Goal: Information Seeking & Learning: Find specific fact

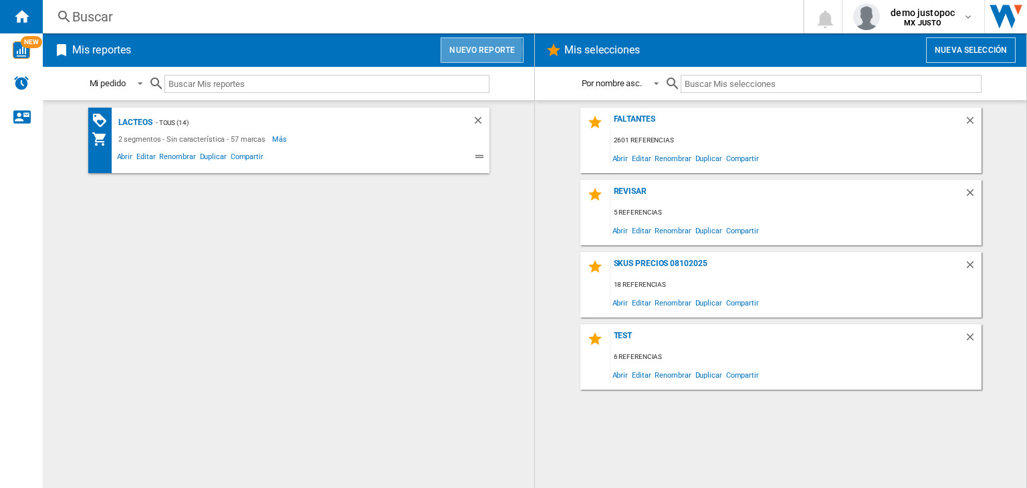
click at [462, 49] on button "Nuevo reporte" at bounding box center [482, 49] width 83 height 25
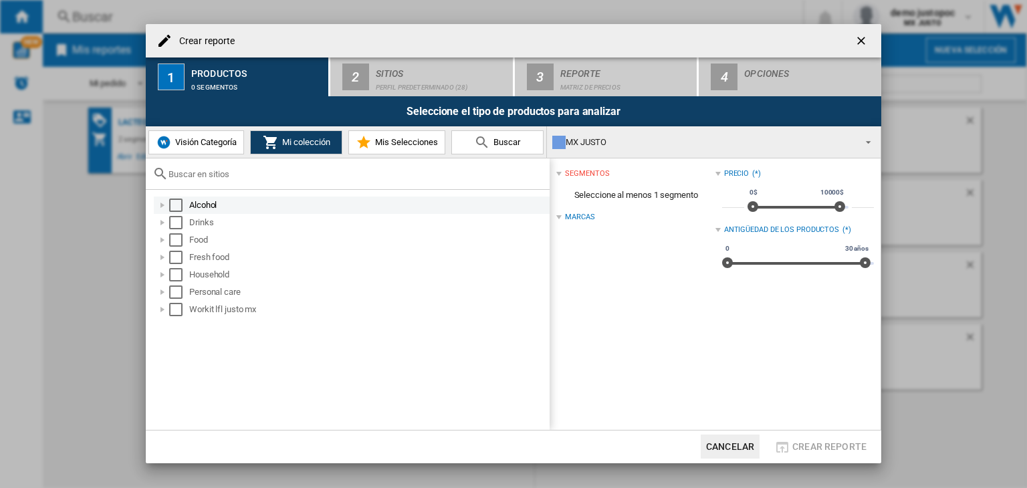
click at [177, 207] on div "Select" at bounding box center [175, 205] width 13 height 13
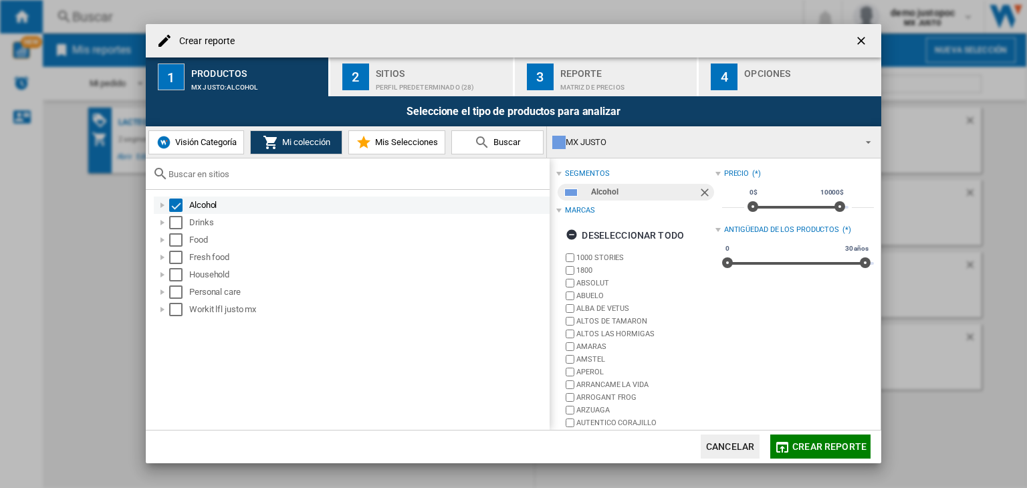
click at [177, 205] on div "Select" at bounding box center [175, 205] width 13 height 13
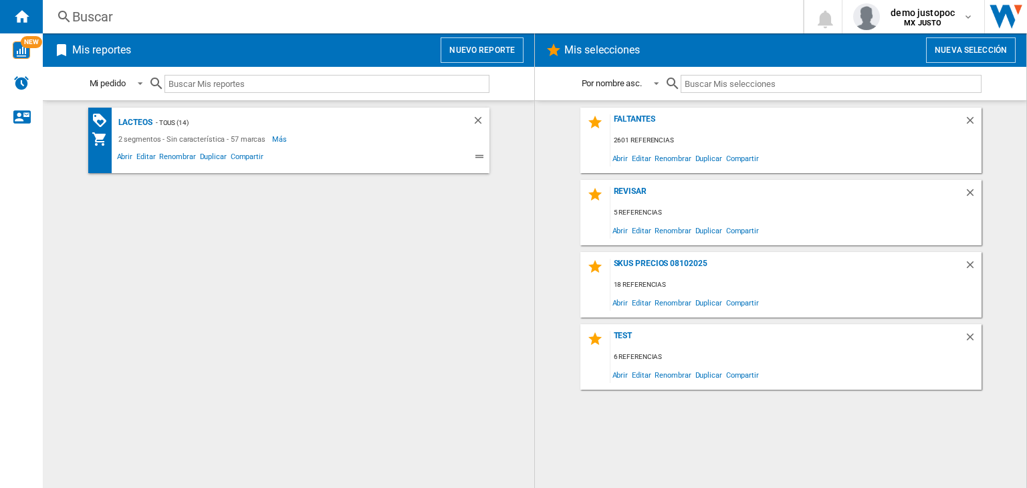
click at [336, 27] on div "Buscar [GEOGRAPHIC_DATA] 0 demo justopoc MX JUSTO MX JUSTO Mi configuración Cer…" at bounding box center [535, 16] width 985 height 33
click at [349, 18] on div "Buscar" at bounding box center [420, 16] width 696 height 19
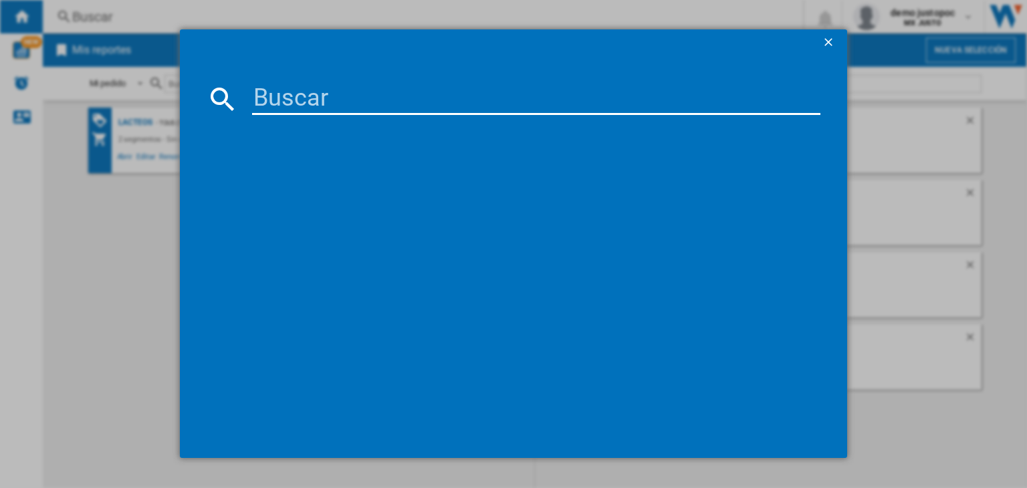
click at [405, 88] on input at bounding box center [536, 99] width 569 height 32
paste input "11524"
type input "11524"
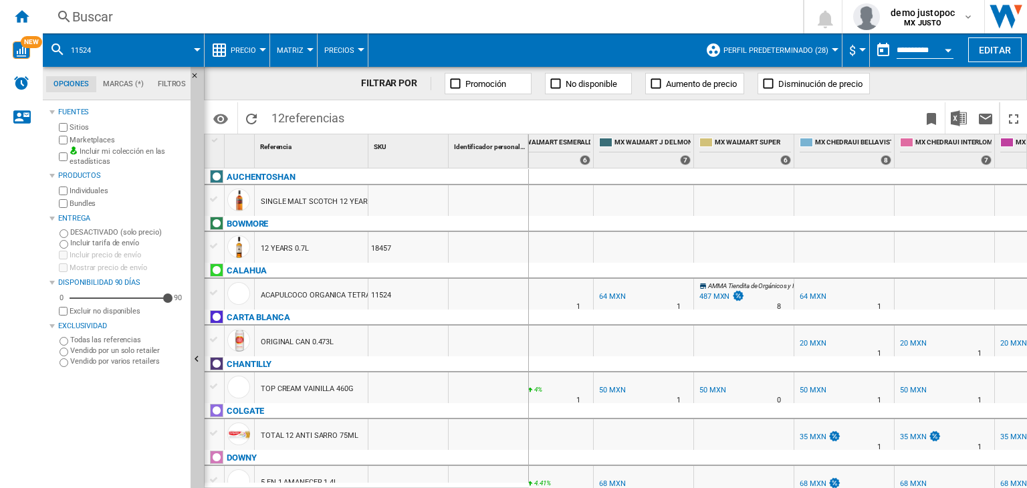
click at [726, 299] on div "487 MXN" at bounding box center [715, 296] width 30 height 9
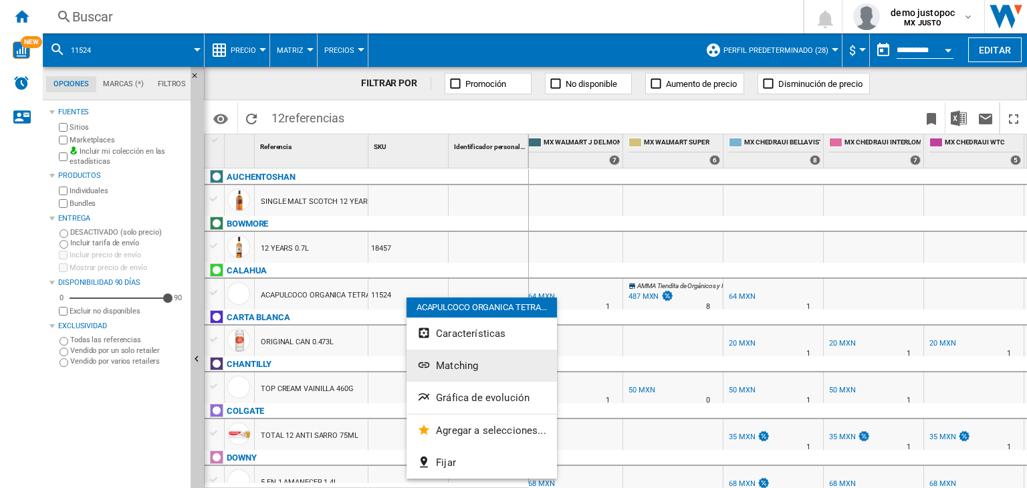
click at [458, 367] on span "Matching" at bounding box center [457, 366] width 42 height 12
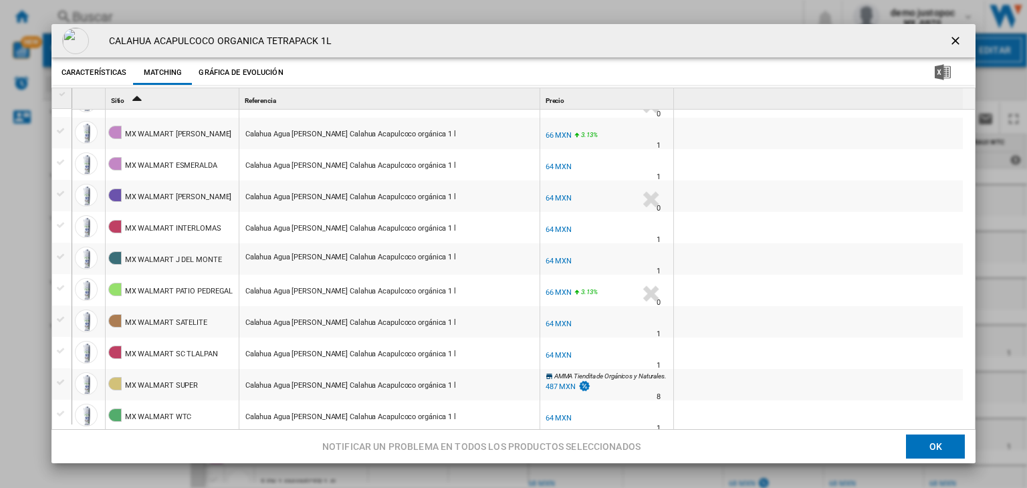
click at [385, 385] on div "Calahua Agua [PERSON_NAME] Calahua Acapulcoco orgánica 1 l" at bounding box center [350, 386] width 211 height 31
click at [122, 42] on h4 "CALAHUA ACAPULCOCO ORGANICA TETRAPACK 1L" at bounding box center [216, 41] width 229 height 13
drag, startPoint x: 122, startPoint y: 42, endPoint x: 327, endPoint y: 43, distance: 204.7
click at [327, 43] on h4 "CALAHUA ACAPULCOCO ORGANICA TETRAPACK 1L" at bounding box center [216, 41] width 229 height 13
copy h4 "CALAHUA ACAPULCOCO ORGANICA TETRAPACK 1L"
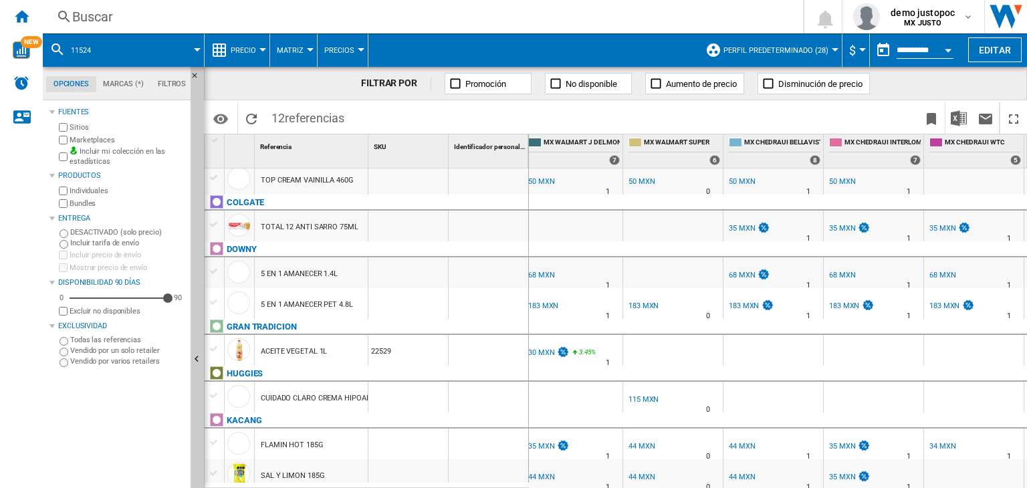
scroll to position [216, 0]
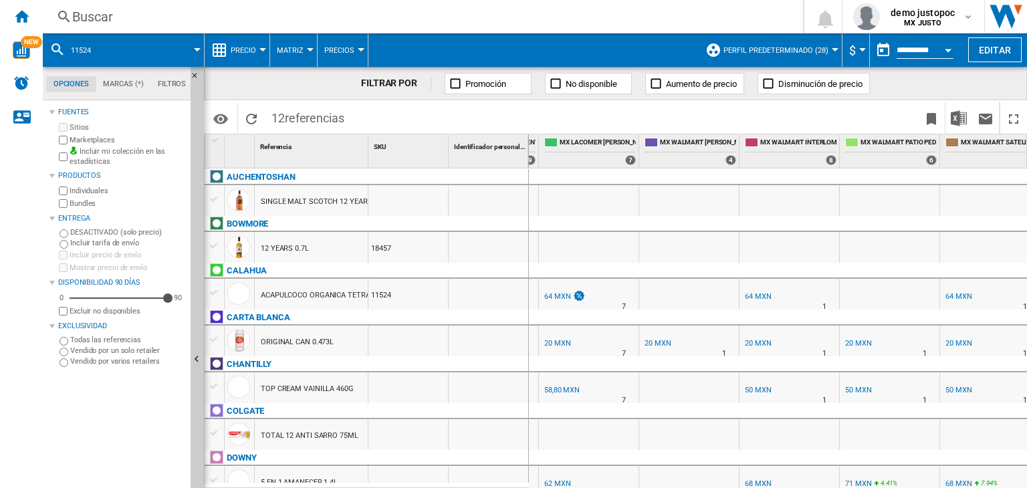
scroll to position [0, 2216]
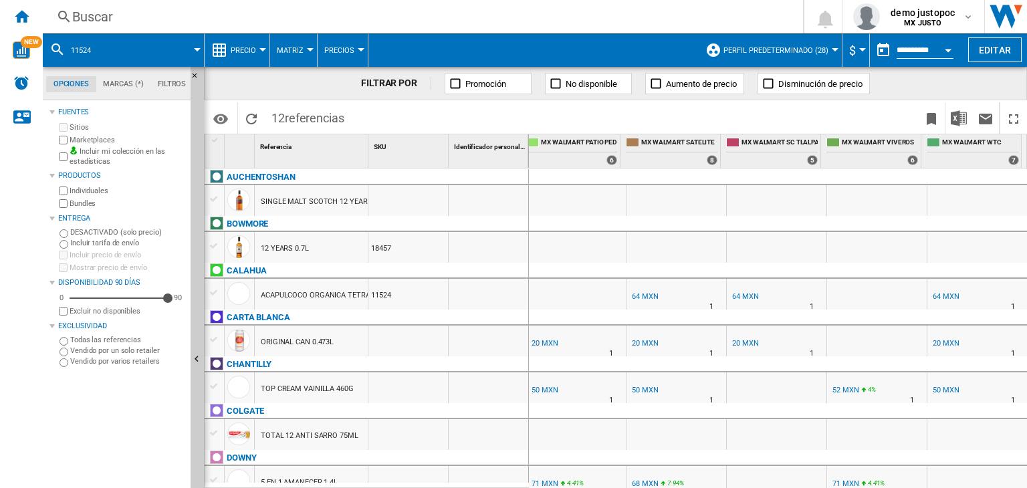
click at [915, 347] on div at bounding box center [877, 341] width 100 height 31
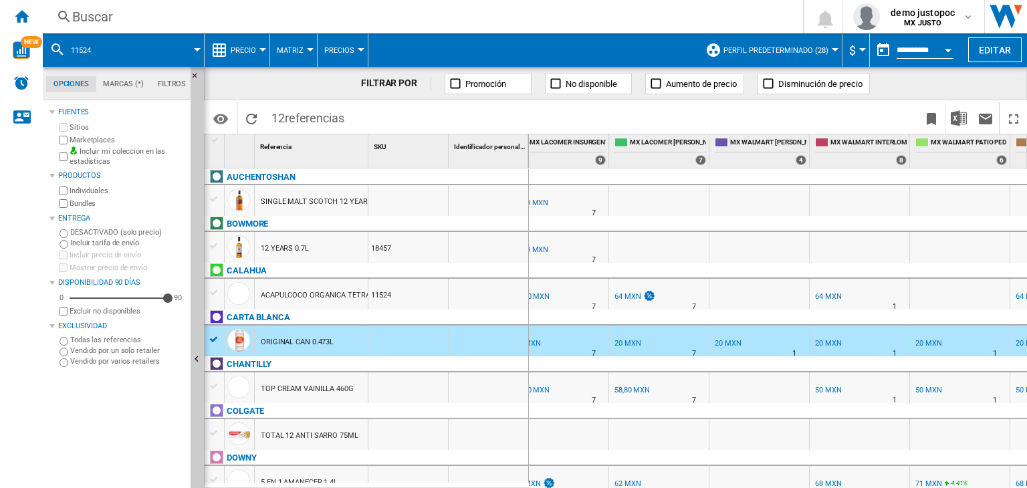
scroll to position [0, 0]
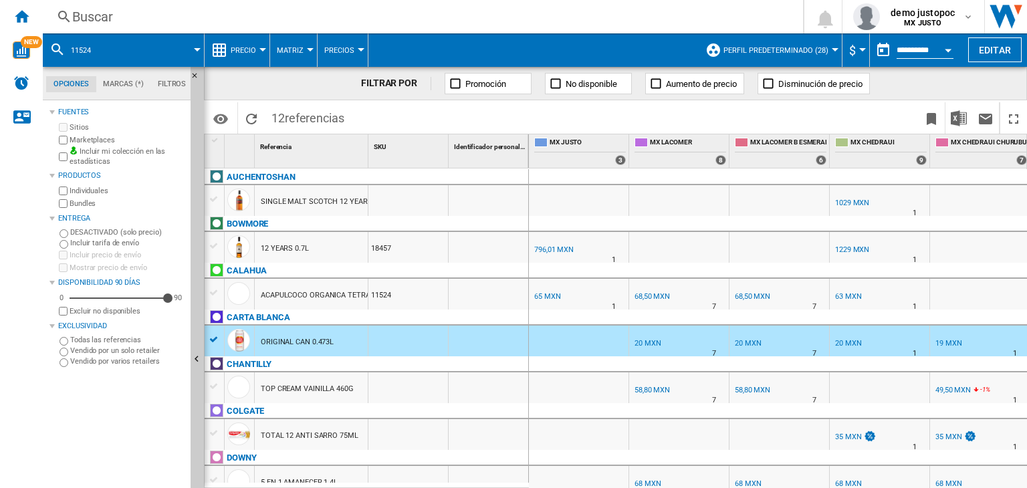
click at [321, 303] on div "ACAPULCOCO ORGANICA TETRAPACK 1L" at bounding box center [329, 295] width 137 height 31
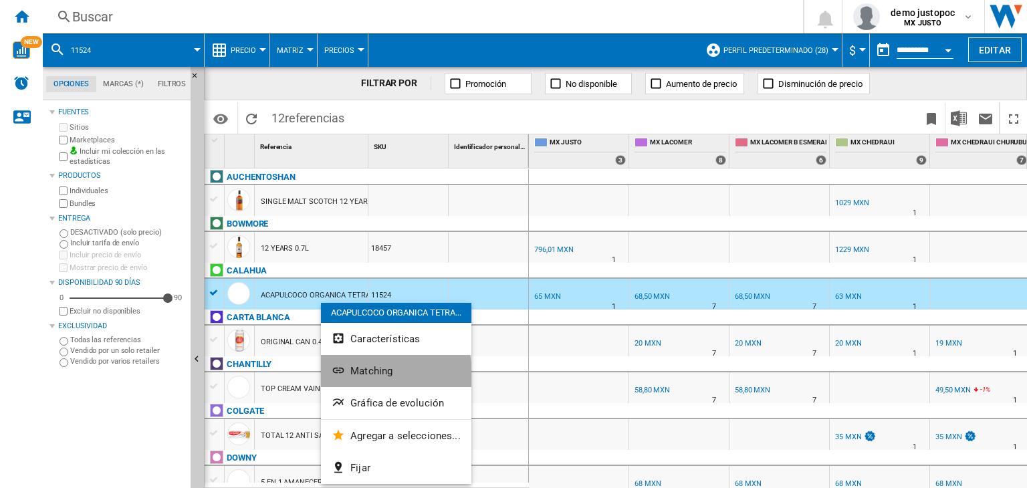
click at [371, 375] on span "Matching" at bounding box center [372, 371] width 42 height 12
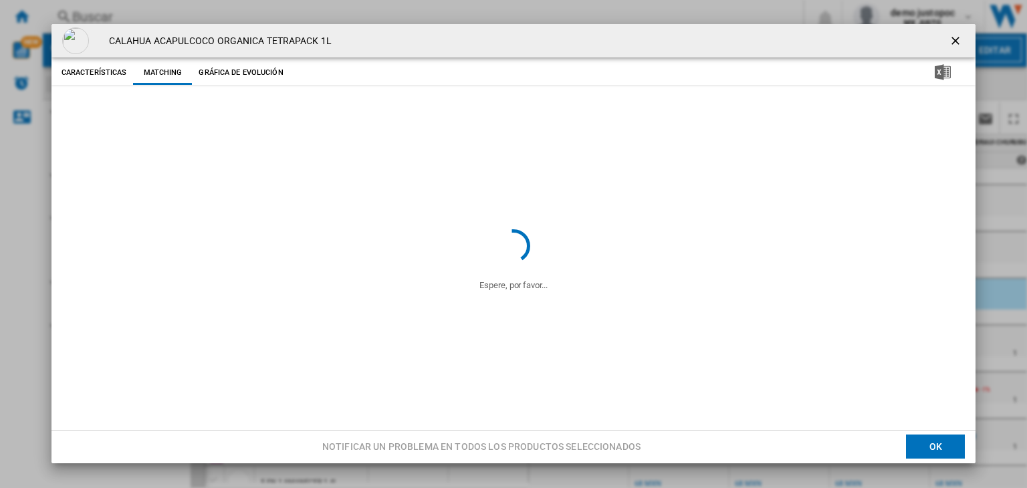
click at [220, 36] on h4 "CALAHUA ACAPULCOCO ORGANICA TETRAPACK 1L" at bounding box center [216, 41] width 229 height 13
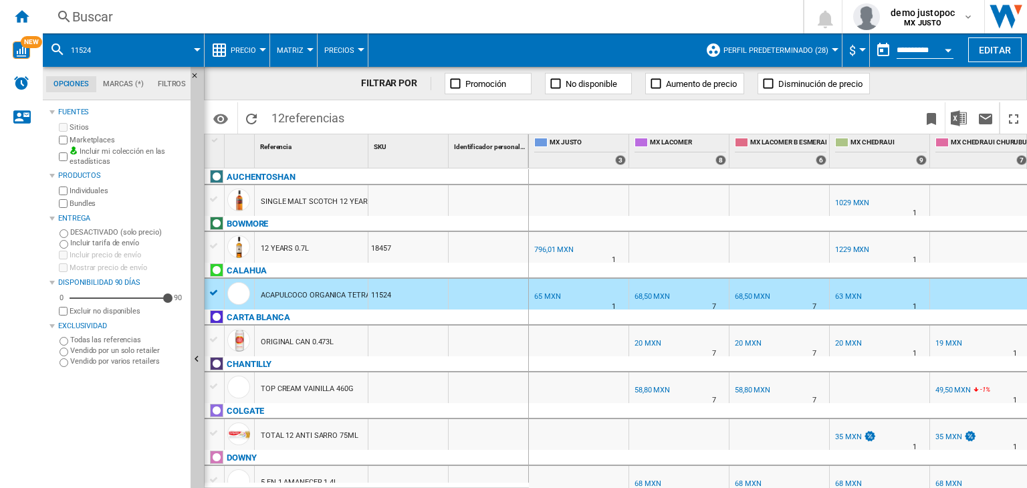
click at [156, 25] on div "Buscar [GEOGRAPHIC_DATA] 0 demo justopoc MX JUSTO MX JUSTO Mi configuración Cer…" at bounding box center [535, 16] width 985 height 33
click at [217, 15] on div "Buscar" at bounding box center [420, 16] width 696 height 19
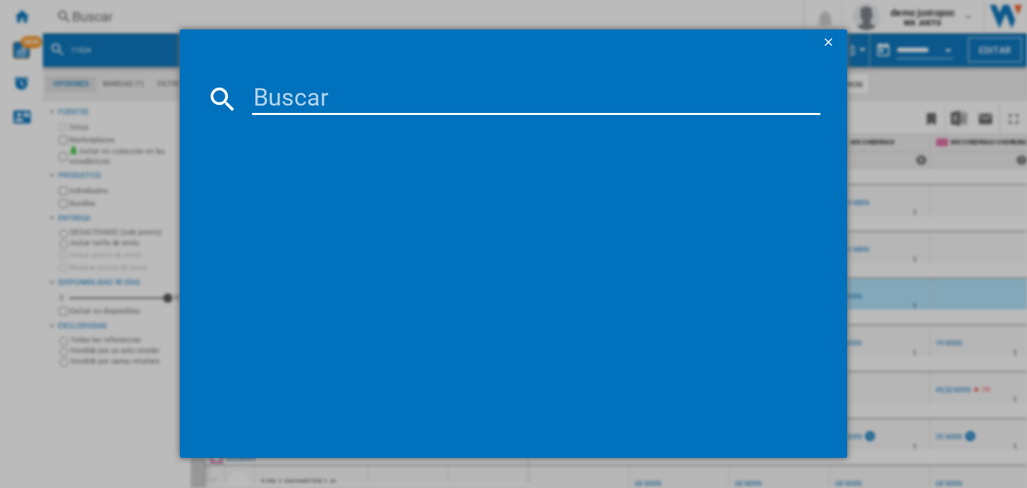
click at [389, 98] on input at bounding box center [536, 99] width 569 height 32
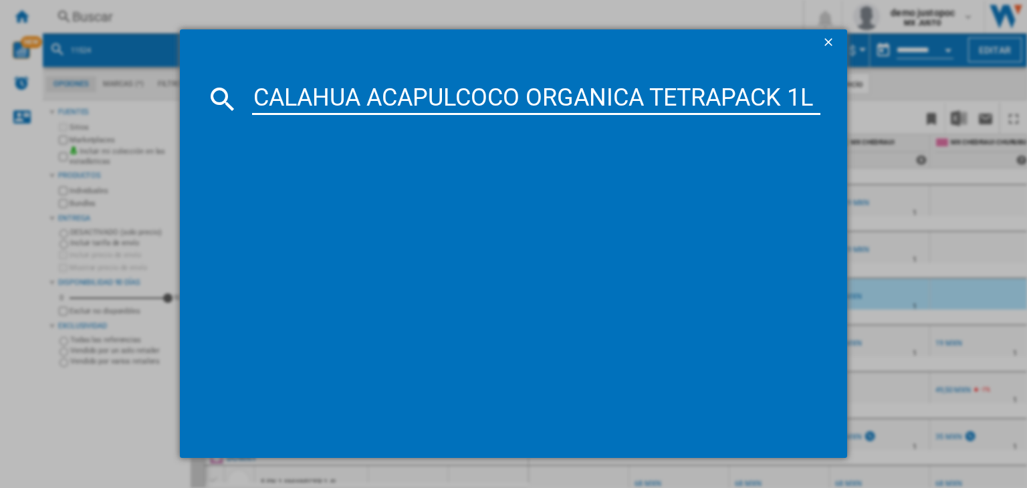
type input "CALAHUA ACAPULCOCO ORGANICA TETRAPACK 1L"
